Goal: Task Accomplishment & Management: Manage account settings

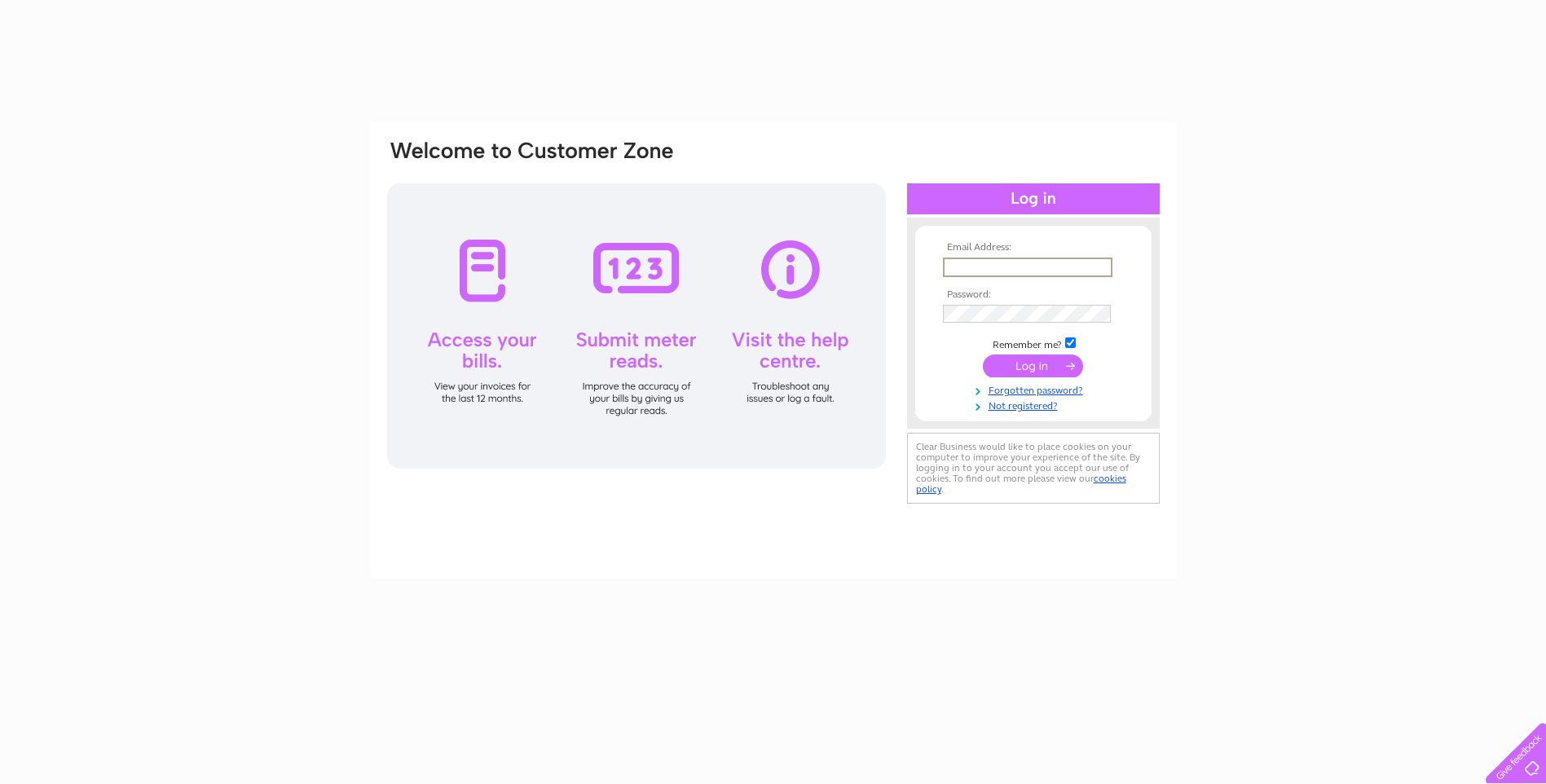
click at [986, 269] on input "text" at bounding box center [1027, 267] width 169 height 20
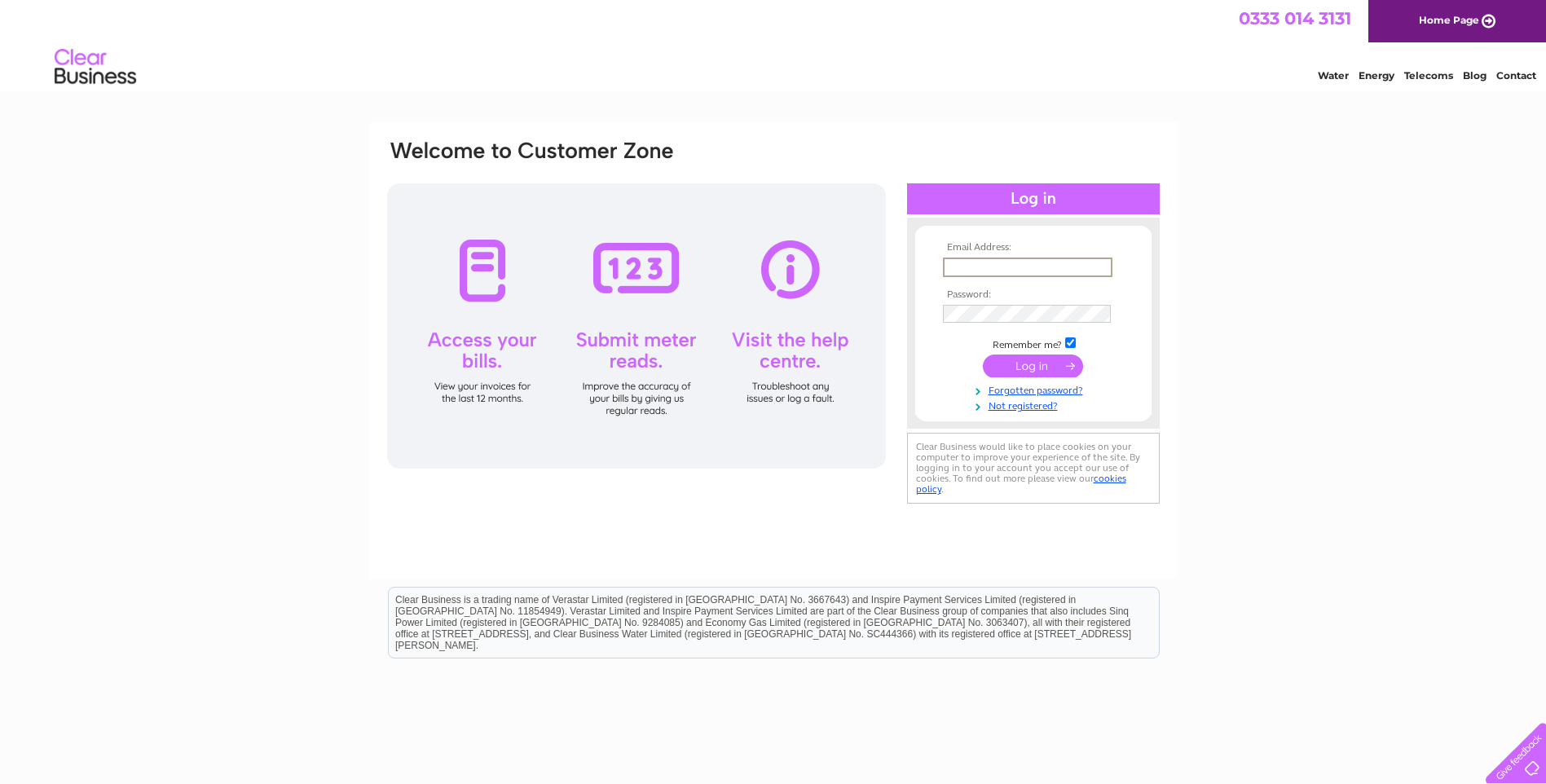
type input "m.smith@scotgrocersfed.co.uk"
click at [978, 273] on input "text" at bounding box center [1027, 267] width 169 height 20
type input "marion@sgfscot.co.uk"
click at [1030, 362] on input "submit" at bounding box center [1033, 364] width 100 height 23
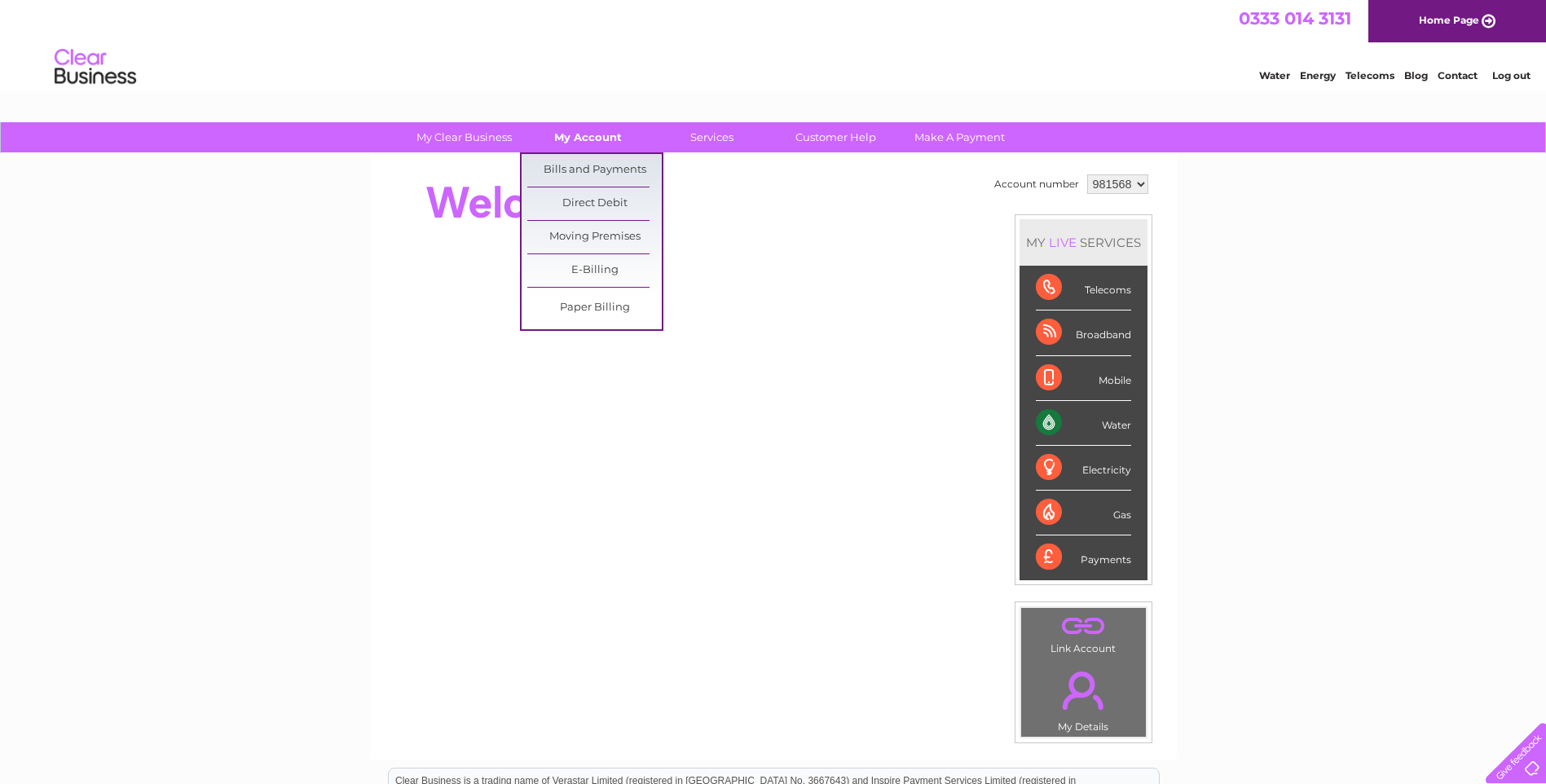
click at [596, 141] on link "My Account" at bounding box center [588, 137] width 134 height 30
click at [594, 164] on link "Bills and Payments" at bounding box center [594, 170] width 134 height 32
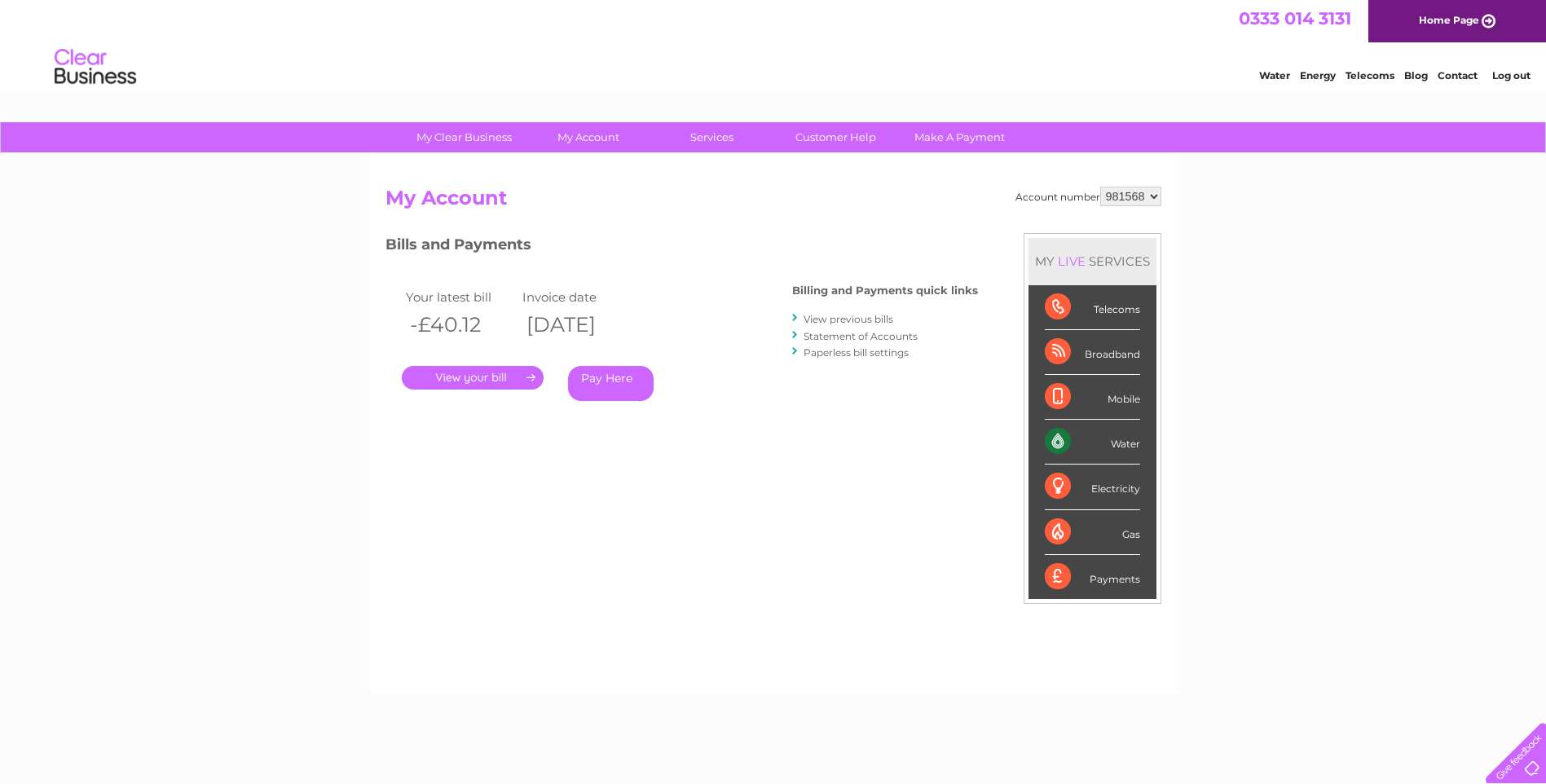
click at [490, 370] on link "." at bounding box center [473, 377] width 142 height 24
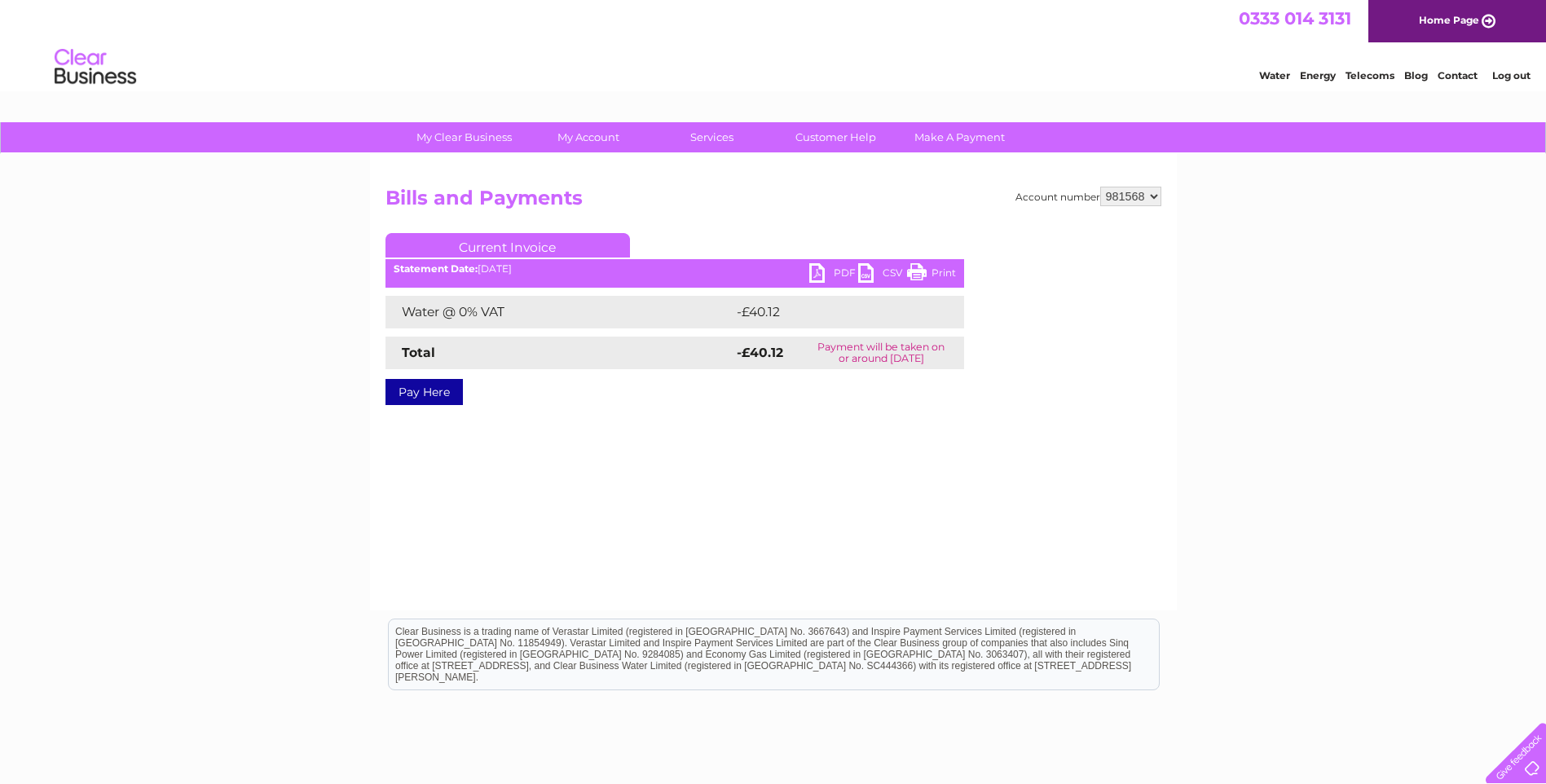
click at [841, 273] on link "PDF" at bounding box center [834, 274] width 49 height 24
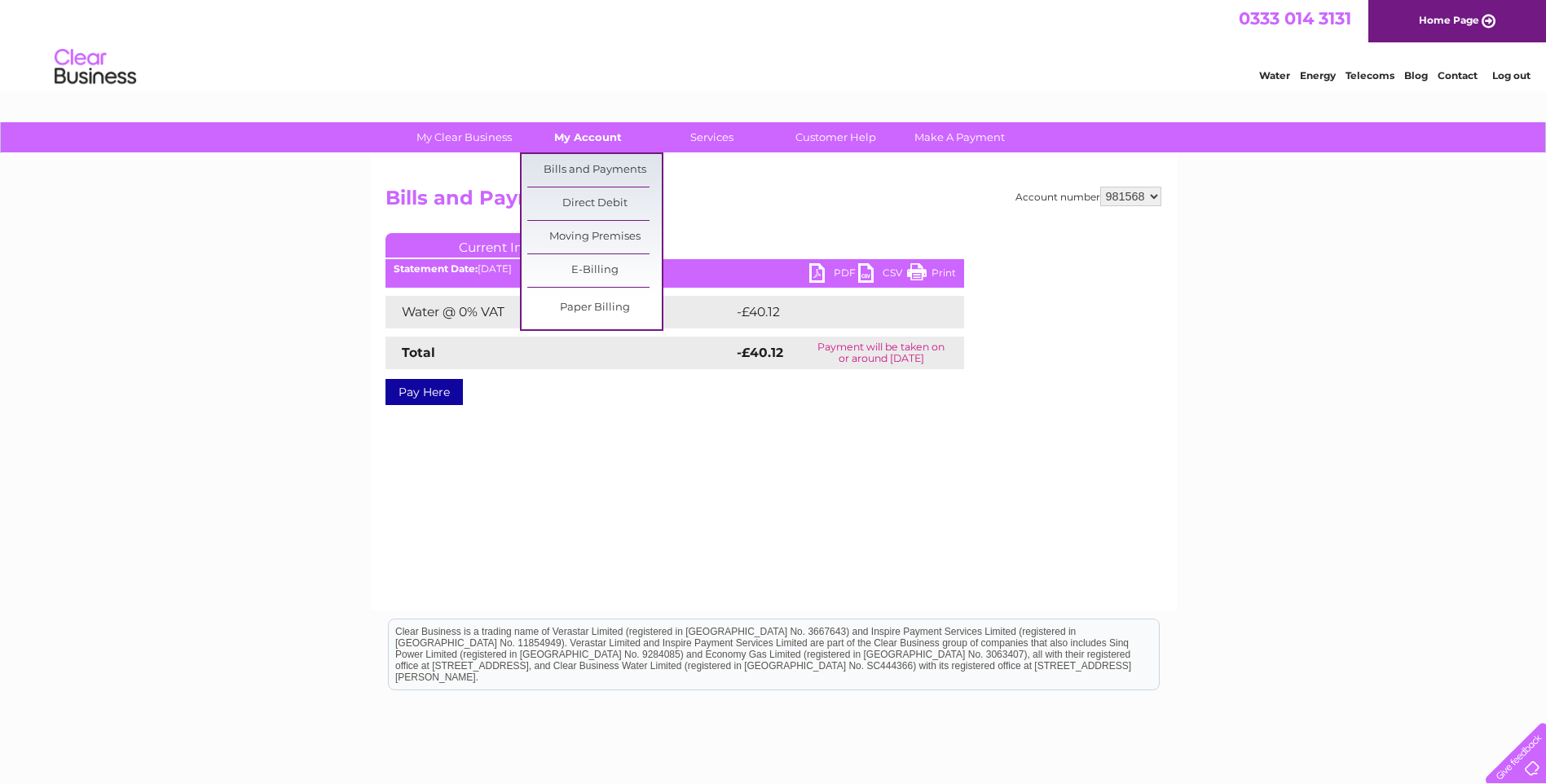
click at [579, 138] on link "My Account" at bounding box center [588, 137] width 134 height 30
click at [599, 173] on link "Bills and Payments" at bounding box center [594, 170] width 134 height 32
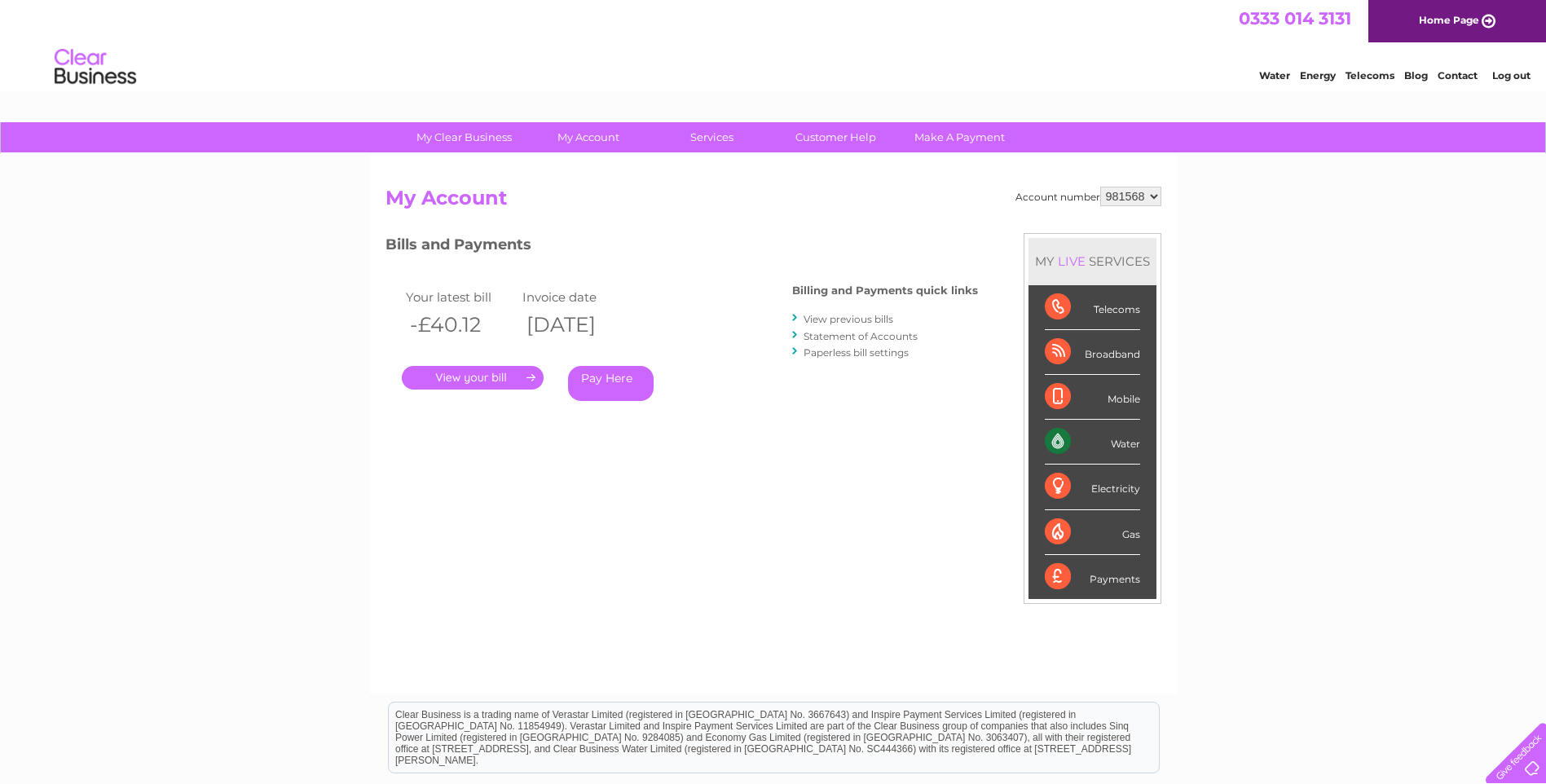
click at [505, 377] on link "." at bounding box center [473, 377] width 142 height 24
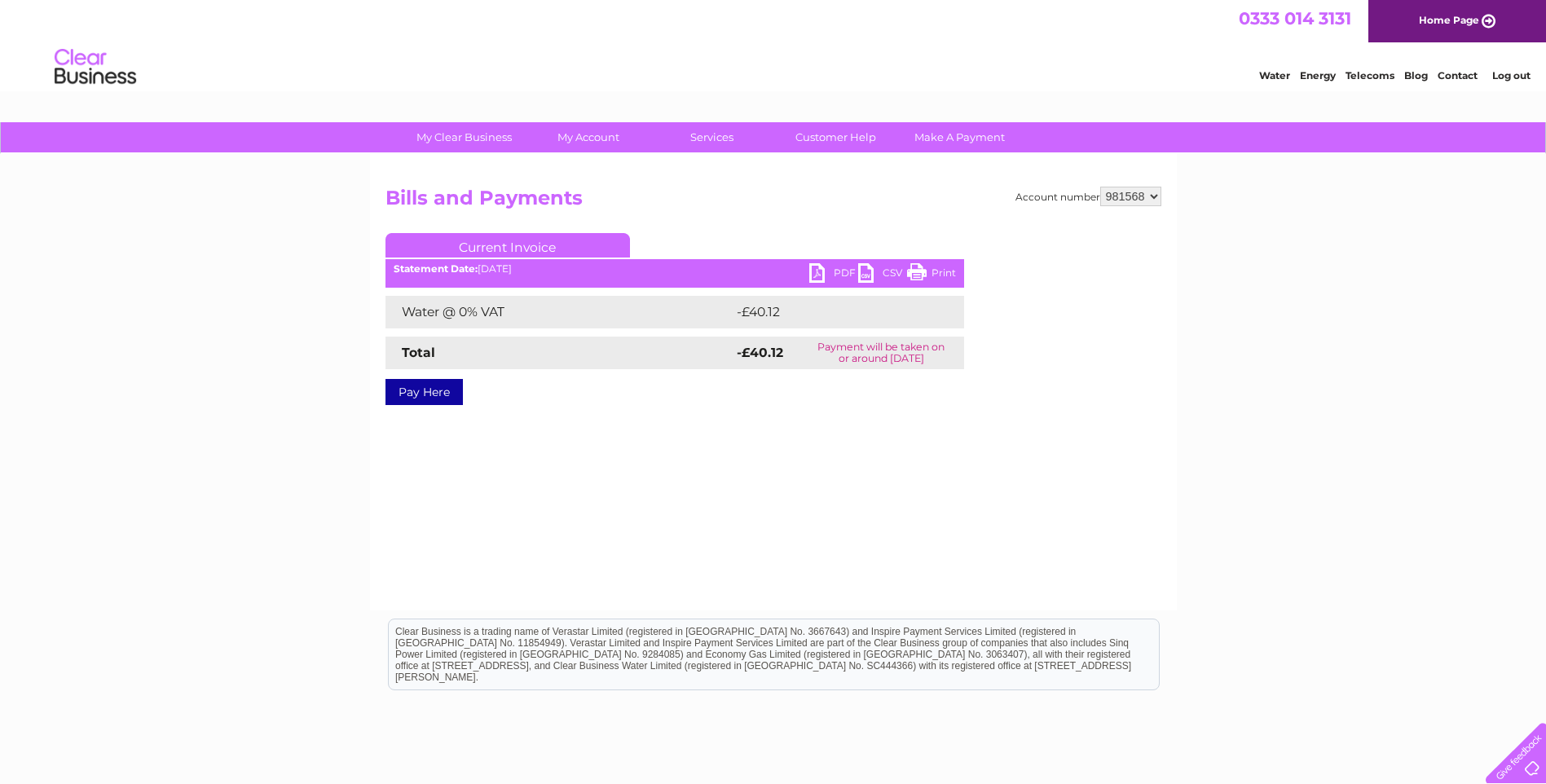
click at [519, 248] on link "Current Invoice" at bounding box center [507, 245] width 244 height 25
click at [585, 140] on link "My Account" at bounding box center [588, 137] width 134 height 30
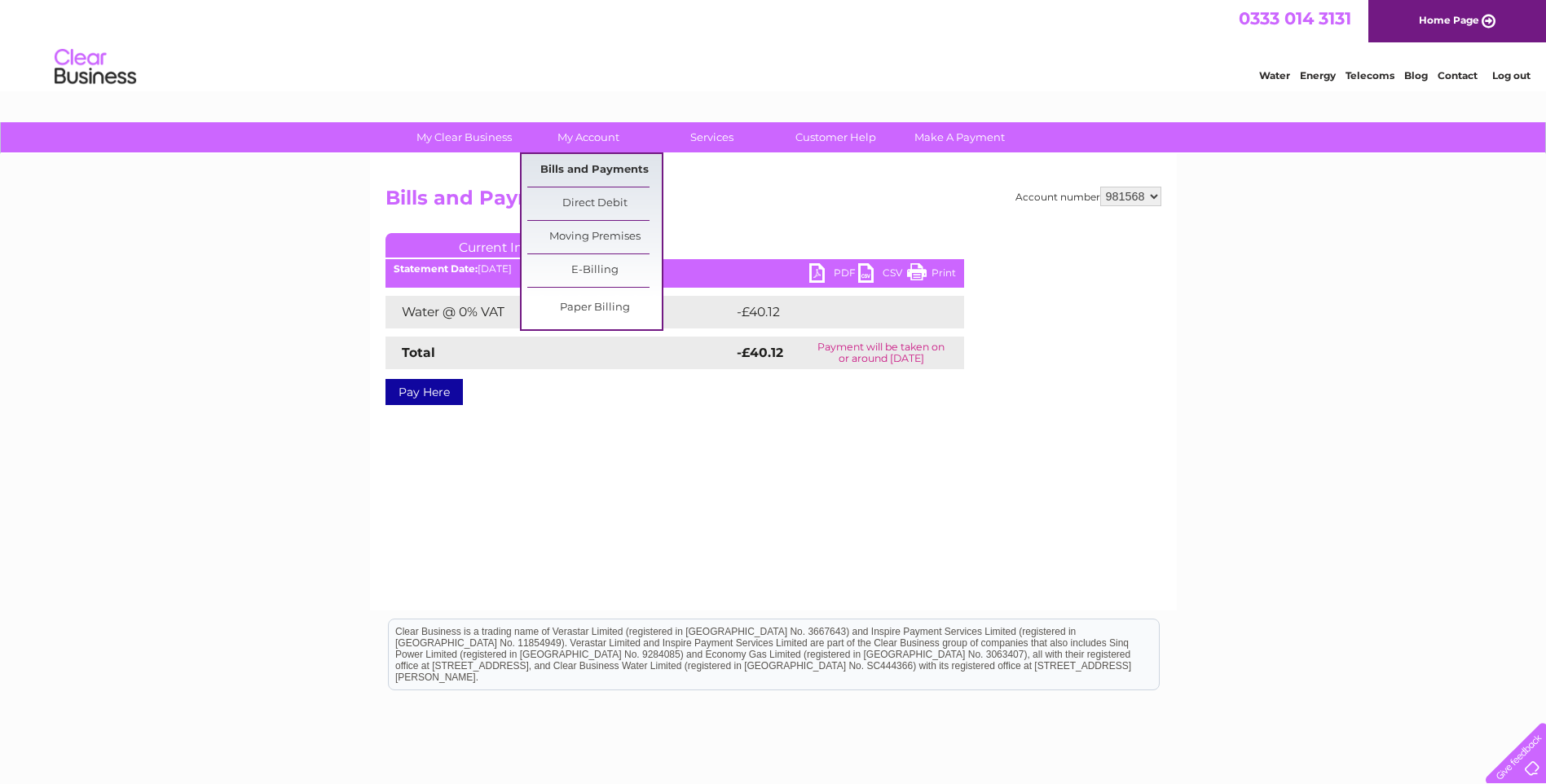
click at [589, 163] on link "Bills and Payments" at bounding box center [594, 170] width 134 height 32
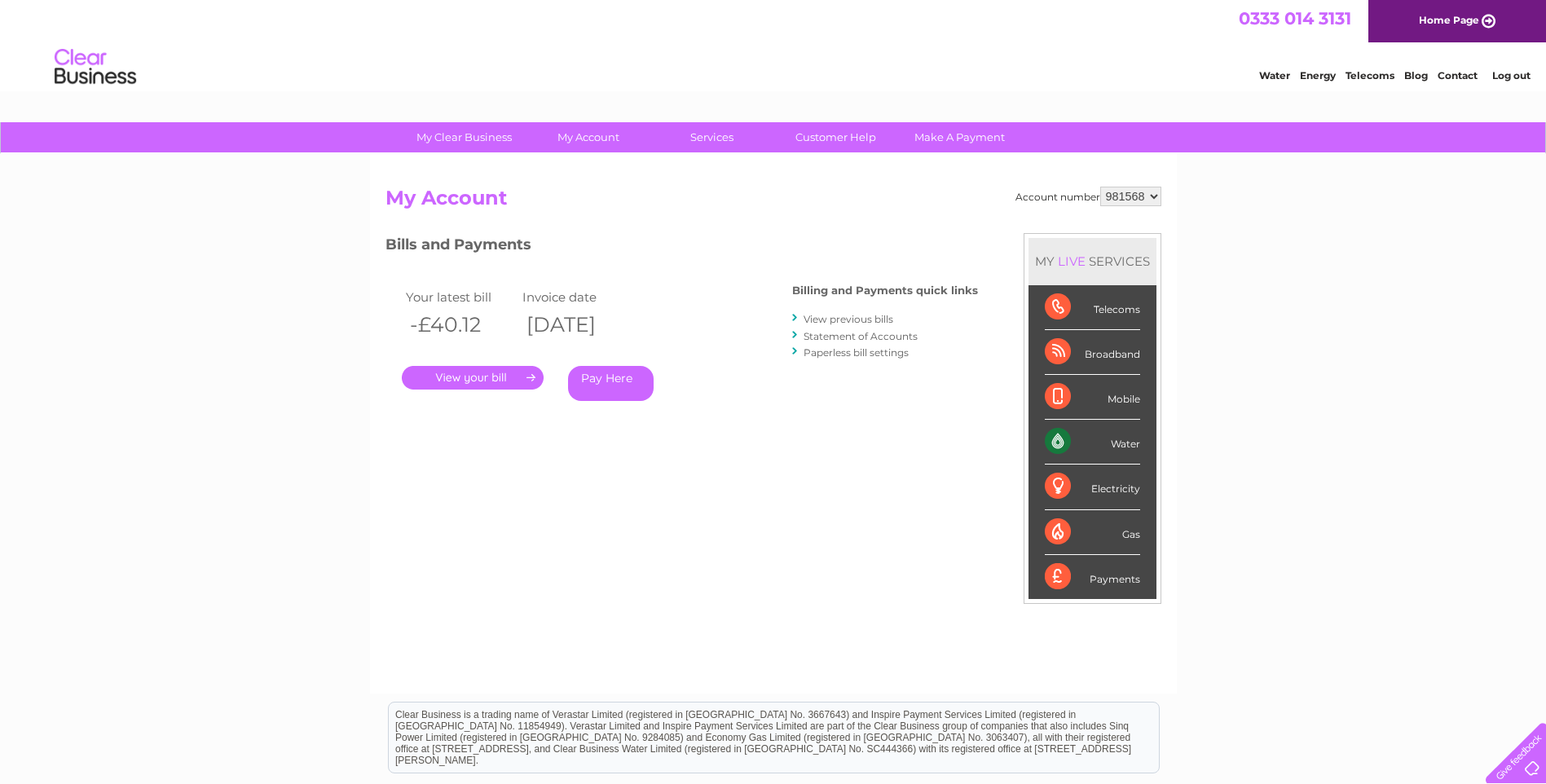
click at [860, 320] on link "View previous bills" at bounding box center [848, 319] width 90 height 12
